Goal: Find specific page/section: Find specific page/section

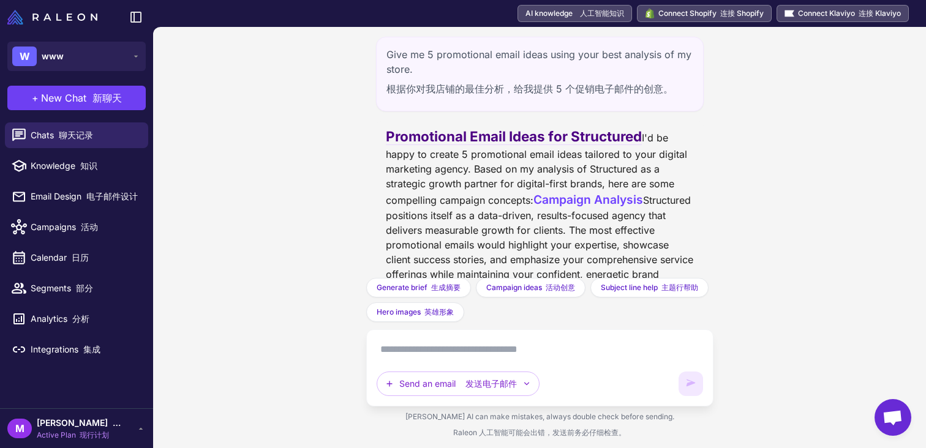
scroll to position [1544, 0]
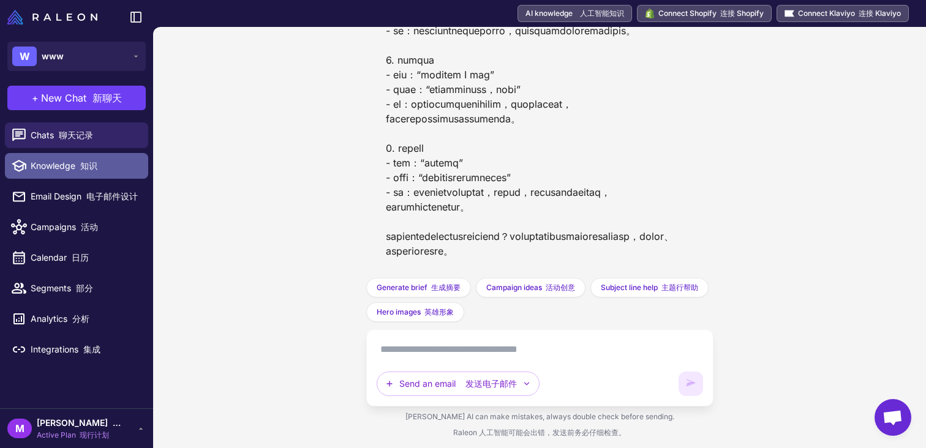
click at [101, 159] on span "Knowledge 知识" at bounding box center [85, 165] width 108 height 13
select select
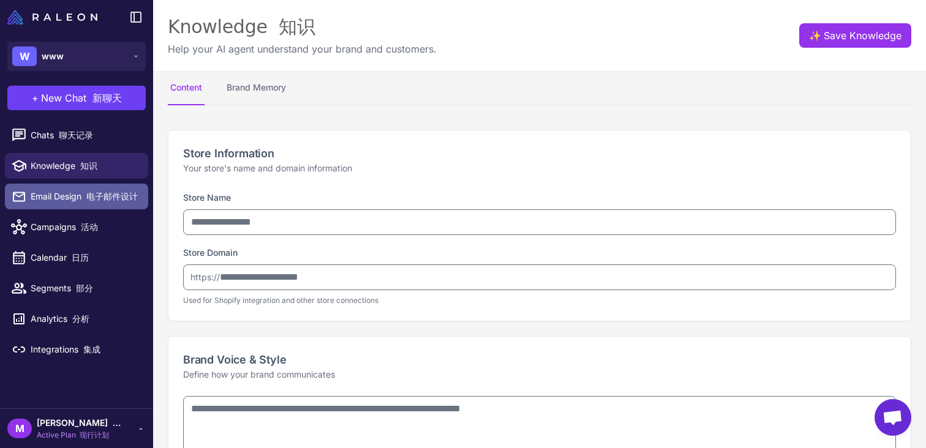
click at [94, 192] on font "电子邮件设计" at bounding box center [111, 196] width 51 height 10
